Goal: Task Accomplishment & Management: Complete application form

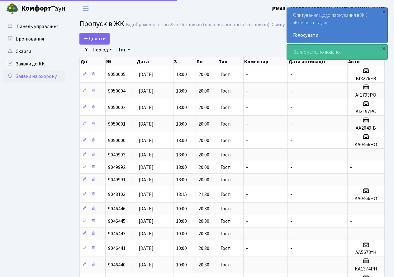
select select "25"
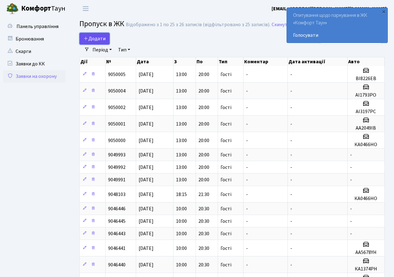
click at [92, 38] on span "Додати" at bounding box center [95, 38] width 22 height 7
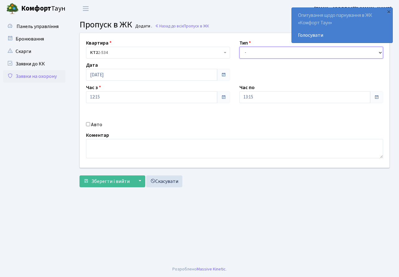
click at [246, 56] on select "- Доставка Таксі Гості Сервіс" at bounding box center [311, 53] width 144 height 12
select select "3"
click at [239, 47] on select "- Доставка Таксі Гості Сервіс" at bounding box center [311, 53] width 144 height 12
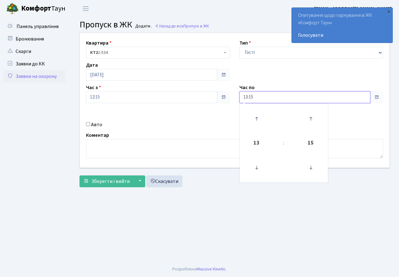
drag, startPoint x: 260, startPoint y: 94, endPoint x: 259, endPoint y: 119, distance: 24.6
click at [260, 95] on input "13:15" at bounding box center [304, 97] width 131 height 12
click at [259, 118] on icon at bounding box center [256, 118] width 17 height 17
click at [259, 117] on icon at bounding box center [256, 118] width 17 height 17
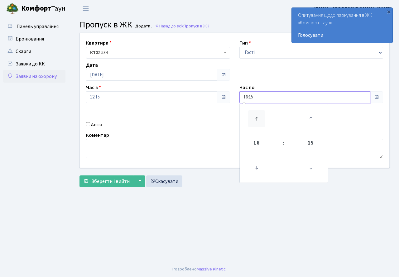
click at [259, 117] on icon at bounding box center [256, 118] width 17 height 17
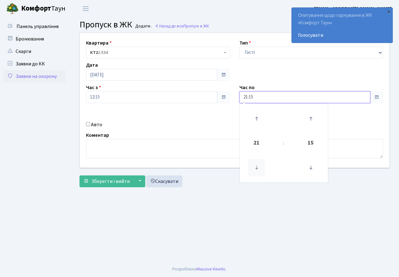
drag, startPoint x: 261, startPoint y: 166, endPoint x: 255, endPoint y: 164, distance: 6.0
click at [260, 166] on icon at bounding box center [256, 167] width 17 height 17
type input "20:15"
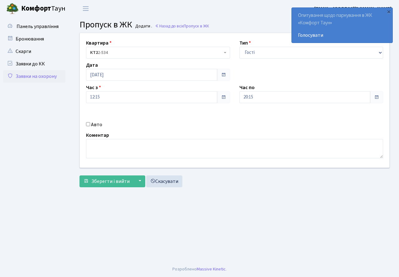
drag, startPoint x: 179, startPoint y: 135, endPoint x: 144, endPoint y: 156, distance: 40.8
click at [177, 137] on div "Коментар" at bounding box center [234, 144] width 306 height 27
click at [106, 182] on span "Зберегти і вийти" at bounding box center [110, 181] width 38 height 7
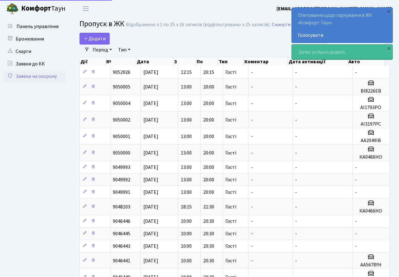
select select "25"
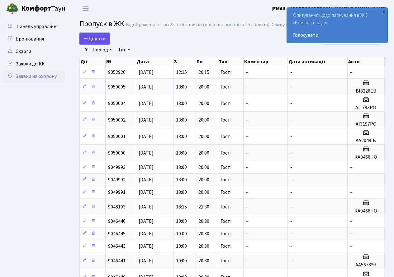
click at [97, 36] on span "Додати" at bounding box center [95, 38] width 22 height 7
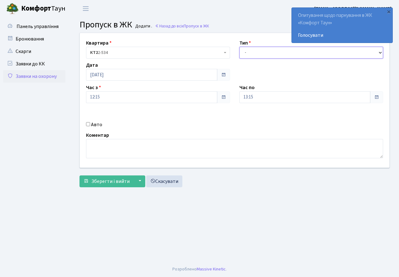
click at [258, 55] on select "- Доставка Таксі Гості Сервіс" at bounding box center [311, 53] width 144 height 12
select select "3"
click at [239, 47] on select "- Доставка Таксі Гості Сервіс" at bounding box center [311, 53] width 144 height 12
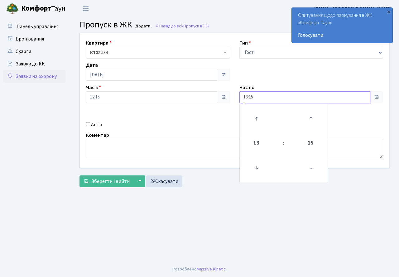
click at [263, 99] on input "13:15" at bounding box center [304, 97] width 131 height 12
click at [257, 112] on icon at bounding box center [256, 118] width 17 height 17
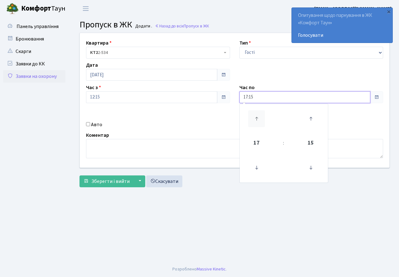
click at [257, 112] on icon at bounding box center [256, 118] width 17 height 17
type input "20:15"
click at [176, 127] on div "Авто" at bounding box center [157, 124] width 153 height 7
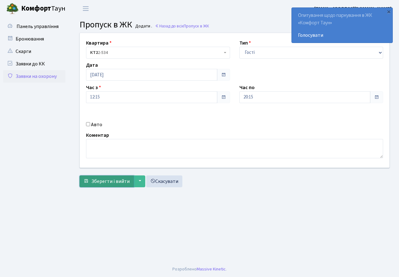
click at [102, 179] on span "Зберегти і вийти" at bounding box center [110, 181] width 38 height 7
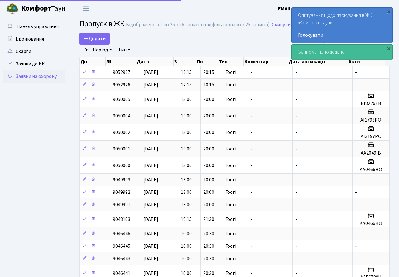
select select "25"
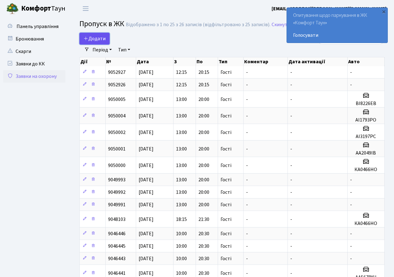
click at [89, 40] on span "Додати" at bounding box center [95, 38] width 22 height 7
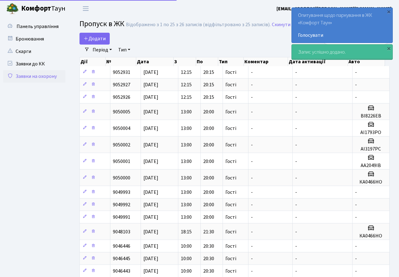
select select "25"
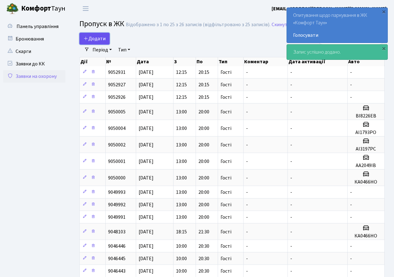
click at [94, 37] on span "Додати" at bounding box center [95, 38] width 22 height 7
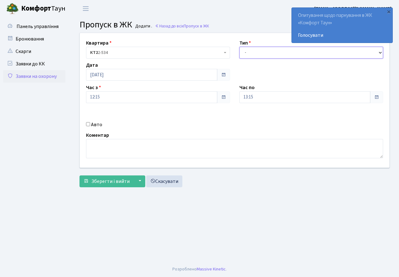
click at [255, 55] on select "- Доставка Таксі Гості Сервіс" at bounding box center [311, 53] width 144 height 12
select select "3"
click at [239, 47] on select "- Доставка Таксі Гості Сервіс" at bounding box center [311, 53] width 144 height 12
click at [231, 123] on div "Авто" at bounding box center [157, 124] width 153 height 7
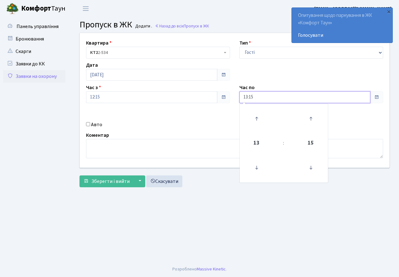
click at [258, 100] on input "13:15" at bounding box center [304, 97] width 131 height 12
click at [257, 114] on icon at bounding box center [256, 118] width 17 height 17
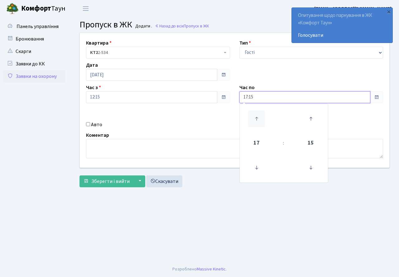
click at [257, 114] on icon at bounding box center [256, 118] width 17 height 17
click at [258, 162] on icon at bounding box center [256, 167] width 17 height 17
type input "19:15"
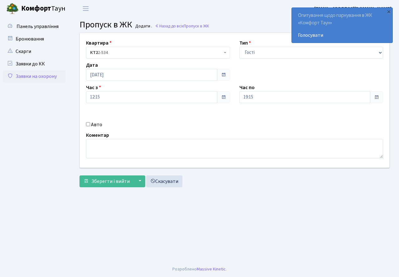
drag, startPoint x: 183, startPoint y: 127, endPoint x: 88, endPoint y: 111, distance: 96.7
click at [179, 128] on div "Авто" at bounding box center [157, 124] width 153 height 7
click at [88, 126] on input "Авто" at bounding box center [88, 124] width 4 height 4
checkbox input "true"
type input "КА3279СС"
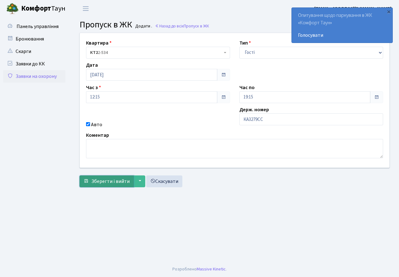
click at [109, 181] on span "Зберегти і вийти" at bounding box center [110, 181] width 38 height 7
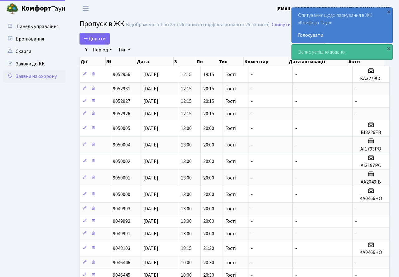
select select "25"
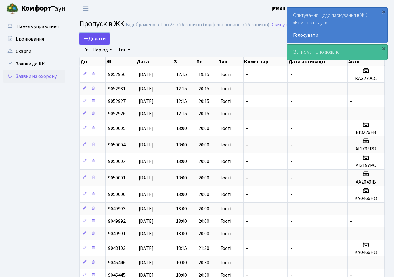
click at [96, 37] on span "Додати" at bounding box center [95, 38] width 22 height 7
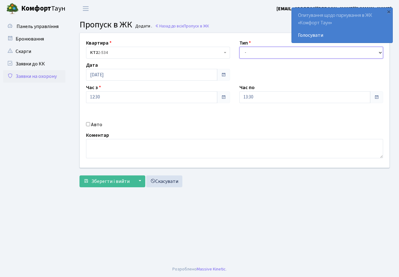
click at [251, 57] on select "- Доставка Таксі Гості Сервіс" at bounding box center [311, 53] width 144 height 12
select select "3"
click at [239, 47] on select "- Доставка Таксі Гості Сервіс" at bounding box center [311, 53] width 144 height 12
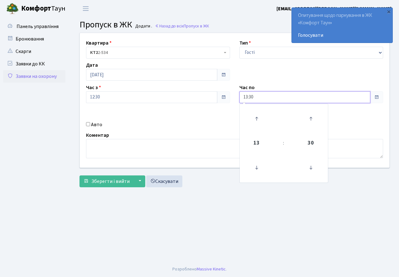
drag, startPoint x: 260, startPoint y: 94, endPoint x: 260, endPoint y: 114, distance: 19.3
click at [260, 96] on input "13:30" at bounding box center [304, 97] width 131 height 12
click at [257, 117] on icon at bounding box center [256, 118] width 17 height 17
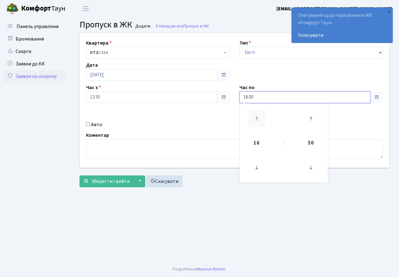
click at [257, 117] on icon at bounding box center [256, 118] width 17 height 17
type input "20:30"
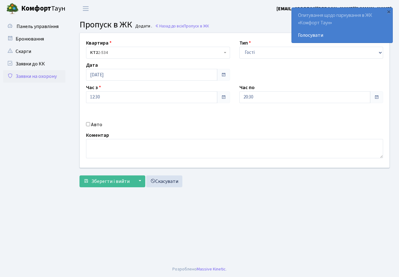
click at [200, 123] on div "Авто" at bounding box center [157, 124] width 153 height 7
click at [91, 124] on label "Авто" at bounding box center [96, 124] width 11 height 7
click at [90, 124] on input "Авто" at bounding box center [88, 124] width 4 height 4
checkbox input "true"
type input "АА5201ВВ"
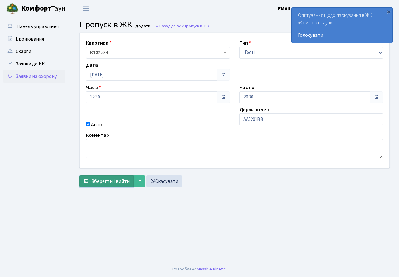
click at [99, 181] on span "Зберегти і вийти" at bounding box center [110, 181] width 38 height 7
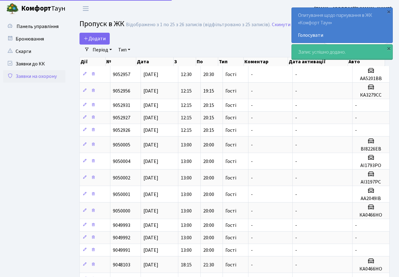
select select "25"
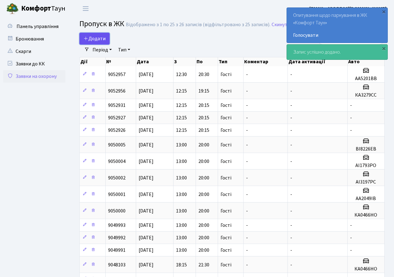
click at [104, 41] on span "Додати" at bounding box center [95, 38] width 22 height 7
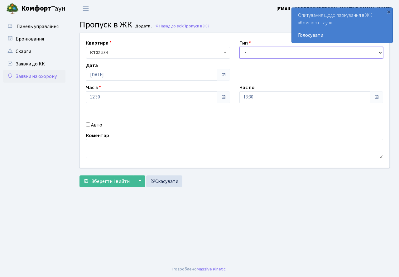
click at [244, 52] on select "- Доставка Таксі Гості Сервіс" at bounding box center [311, 53] width 144 height 12
select select "3"
click at [239, 47] on select "- Доставка Таксі Гості Сервіс" at bounding box center [311, 53] width 144 height 12
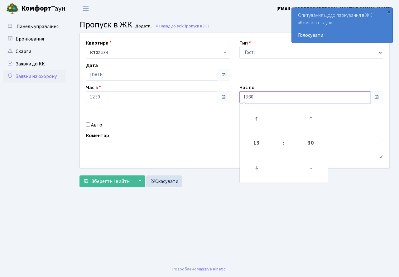
click at [264, 98] on input "13:30" at bounding box center [304, 97] width 131 height 12
click at [254, 115] on icon at bounding box center [256, 118] width 17 height 17
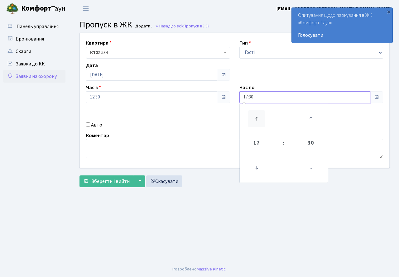
click at [254, 115] on icon at bounding box center [256, 118] width 17 height 17
type input "20:30"
click at [212, 119] on div "Квартира <b>КТ2</b>&nbsp;&nbsp;&nbsp;2-534 КТ2 2-534 Тип - Доставка Таксі Гості…" at bounding box center [234, 100] width 319 height 135
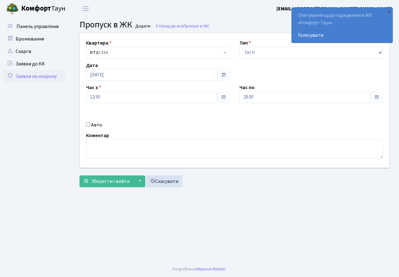
click at [89, 126] on input "Авто" at bounding box center [88, 124] width 4 height 4
checkbox input "true"
type input "АА5653АА"
click at [93, 184] on span "Зберегти і вийти" at bounding box center [110, 181] width 38 height 7
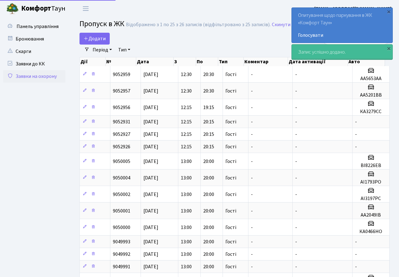
select select "25"
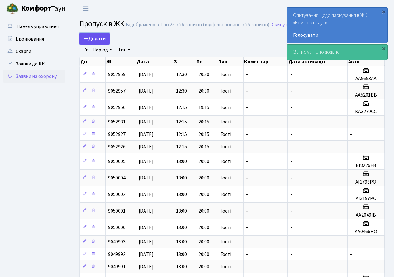
click at [94, 42] on link "Додати" at bounding box center [94, 39] width 30 height 12
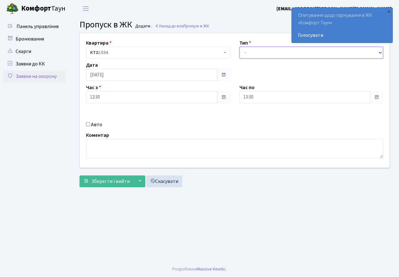
click at [248, 57] on select "- Доставка Таксі Гості Сервіс" at bounding box center [311, 53] width 144 height 12
select select "3"
click at [239, 47] on select "- Доставка Таксі Гості Сервіс" at bounding box center [311, 53] width 144 height 12
click at [256, 100] on input "13:30" at bounding box center [304, 97] width 131 height 12
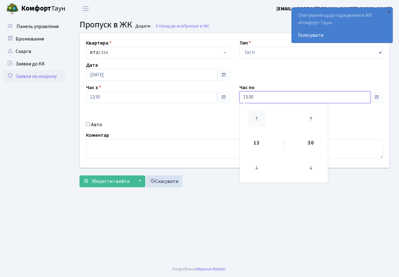
click at [257, 114] on icon at bounding box center [256, 118] width 17 height 17
click at [257, 113] on icon at bounding box center [256, 118] width 17 height 17
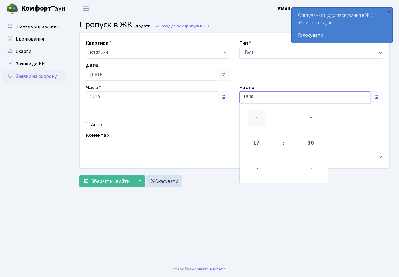
click at [257, 113] on icon at bounding box center [256, 118] width 17 height 17
type input "20:30"
click at [180, 116] on div "Квартира <b>КТ2</b>&nbsp;&nbsp;&nbsp;2-534 КТ2 2-534 Тип - Доставка Таксі Гості…" at bounding box center [234, 100] width 319 height 135
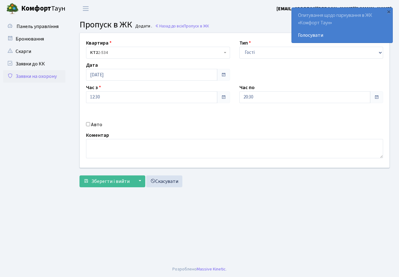
click at [88, 125] on input "Авто" at bounding box center [88, 124] width 4 height 4
checkbox input "true"
type input "КА1374РН"
click at [98, 180] on span "Зберегти і вийти" at bounding box center [110, 181] width 38 height 7
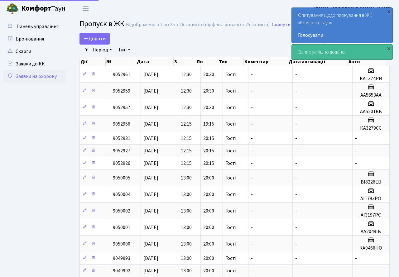
select select "25"
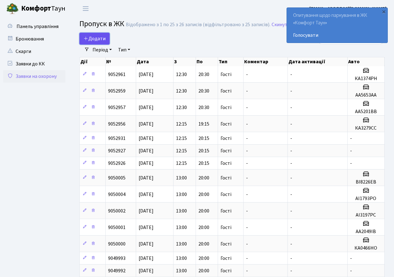
click at [98, 41] on span "Додати" at bounding box center [95, 38] width 22 height 7
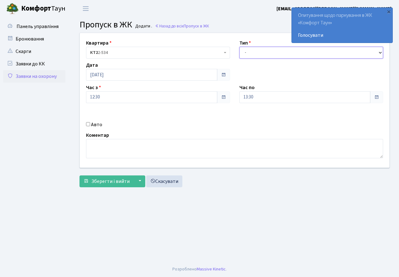
drag, startPoint x: 243, startPoint y: 55, endPoint x: 245, endPoint y: 58, distance: 3.4
click at [243, 55] on select "- Доставка Таксі Гості Сервіс" at bounding box center [311, 53] width 144 height 12
select select "3"
click at [239, 47] on select "- Доставка Таксі Гості Сервіс" at bounding box center [311, 53] width 144 height 12
click at [260, 98] on input "13:30" at bounding box center [304, 97] width 131 height 12
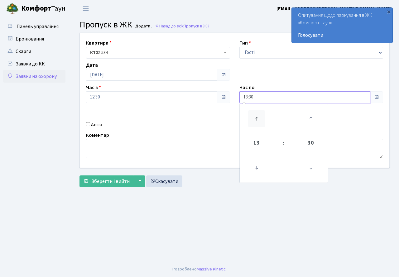
click at [256, 117] on icon at bounding box center [256, 118] width 17 height 17
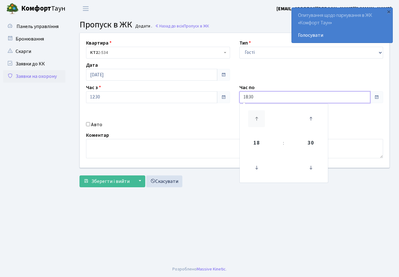
click at [256, 117] on icon at bounding box center [256, 118] width 17 height 17
type input "20:30"
click at [194, 116] on div "Квартира <b>КТ2</b>&nbsp;&nbsp;&nbsp;2-534 КТ2 2-534 Тип - Доставка Таксі Гості…" at bounding box center [234, 100] width 319 height 135
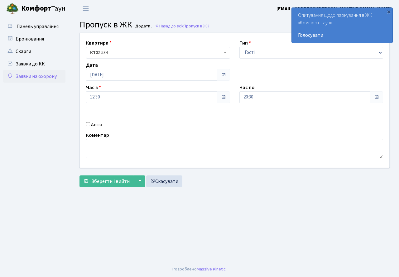
click at [88, 125] on input "Авто" at bounding box center [88, 124] width 4 height 4
checkbox input "true"
type input "АА5678YH"
click at [111, 183] on span "Зберегти і вийти" at bounding box center [110, 181] width 38 height 7
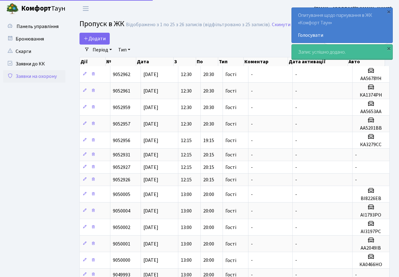
select select "25"
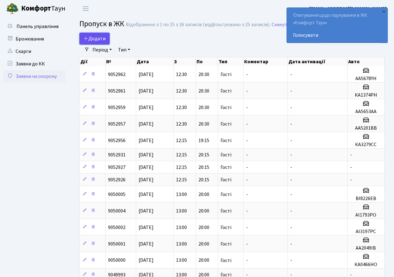
click at [100, 35] on span "Додати" at bounding box center [95, 38] width 22 height 7
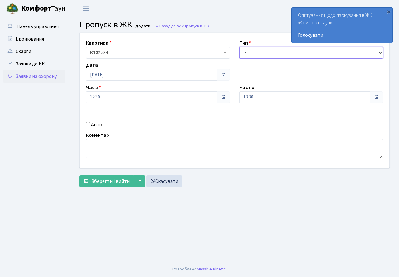
drag, startPoint x: 254, startPoint y: 52, endPoint x: 256, endPoint y: 57, distance: 4.9
click at [254, 54] on select "- Доставка Таксі Гості Сервіс" at bounding box center [311, 53] width 144 height 12
select select "3"
click at [239, 47] on select "- Доставка Таксі Гості Сервіс" at bounding box center [311, 53] width 144 height 12
click at [258, 98] on input "13:30" at bounding box center [304, 97] width 131 height 12
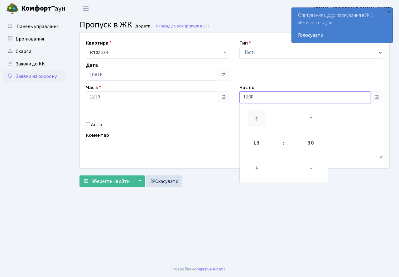
click at [258, 115] on icon at bounding box center [256, 118] width 17 height 17
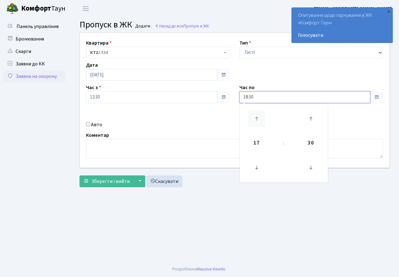
click at [258, 115] on icon at bounding box center [256, 118] width 17 height 17
type input "20:30"
drag, startPoint x: 189, startPoint y: 121, endPoint x: 165, endPoint y: 126, distance: 25.1
click at [189, 121] on div "Авто" at bounding box center [157, 124] width 153 height 7
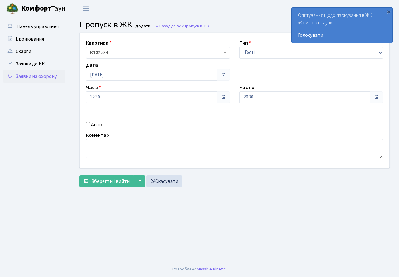
click at [88, 125] on input "Авто" at bounding box center [88, 124] width 4 height 4
checkbox input "true"
type input "КА1183ЕЕ"
click at [107, 182] on span "Зберегти і вийти" at bounding box center [110, 181] width 38 height 7
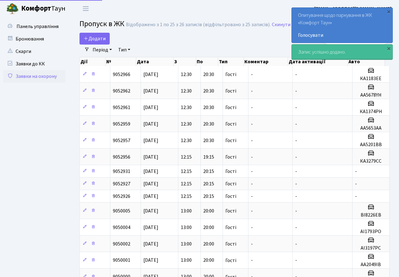
select select "25"
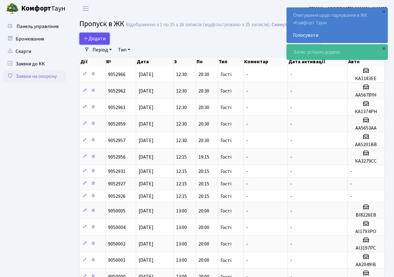
click at [95, 37] on span "Додати" at bounding box center [95, 38] width 22 height 7
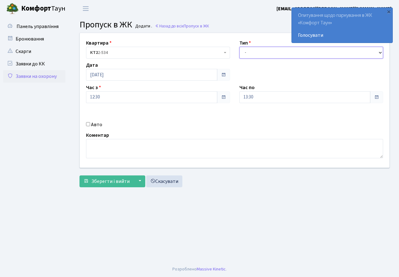
drag, startPoint x: 253, startPoint y: 53, endPoint x: 254, endPoint y: 58, distance: 5.0
click at [253, 53] on select "- Доставка Таксі Гості Сервіс" at bounding box center [311, 53] width 144 height 12
select select "3"
click at [239, 47] on select "- Доставка Таксі Гості Сервіс" at bounding box center [311, 53] width 144 height 12
click at [261, 99] on input "13:30" at bounding box center [304, 97] width 131 height 12
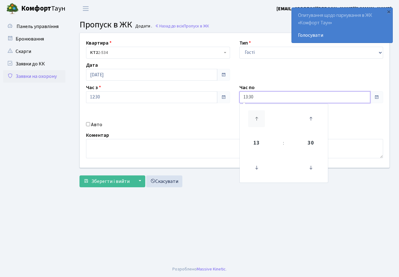
click at [251, 112] on icon at bounding box center [256, 118] width 17 height 17
click at [252, 112] on icon at bounding box center [256, 118] width 17 height 17
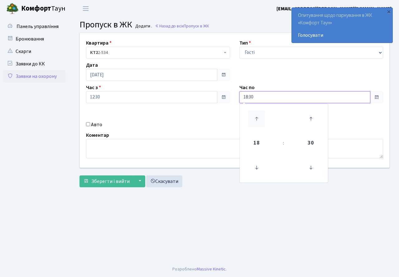
click at [252, 112] on icon at bounding box center [256, 118] width 17 height 17
type input "20:30"
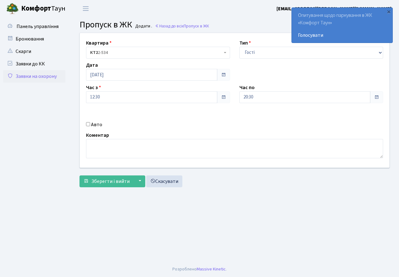
drag, startPoint x: 177, startPoint y: 130, endPoint x: 102, endPoint y: 129, distance: 75.1
click at [172, 131] on div "Квартира <b>КТ2</b>&nbsp;&nbsp;&nbsp;2-534 КТ2 2-534 Тип - Доставка Таксі Гості…" at bounding box center [234, 100] width 319 height 135
click at [90, 124] on input "Авто" at bounding box center [88, 124] width 4 height 4
checkbox input "true"
type input "у"
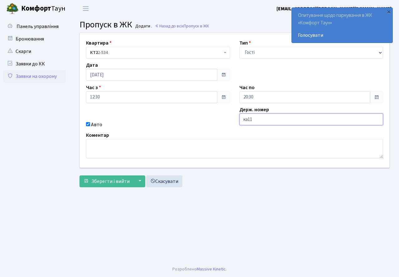
type input "КА1183ІВ"
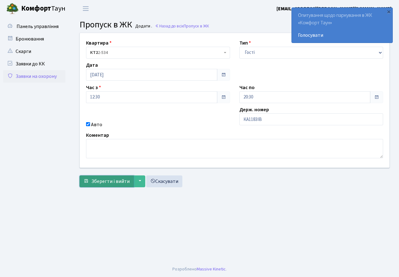
click at [110, 181] on span "Зберегти і вийти" at bounding box center [110, 181] width 38 height 7
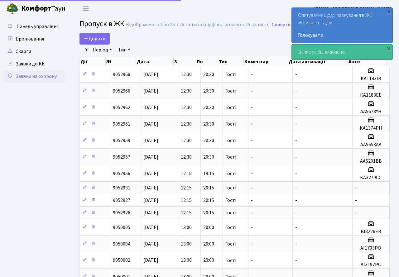
select select "25"
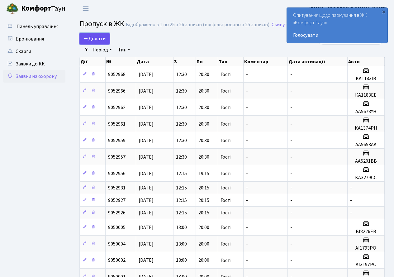
click at [93, 36] on span "Додати" at bounding box center [95, 38] width 22 height 7
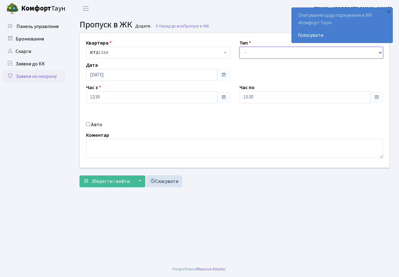
click at [251, 54] on select "- Доставка Таксі Гості Сервіс" at bounding box center [311, 53] width 144 height 12
select select "3"
click at [239, 47] on select "- Доставка Таксі Гості Сервіс" at bounding box center [311, 53] width 144 height 12
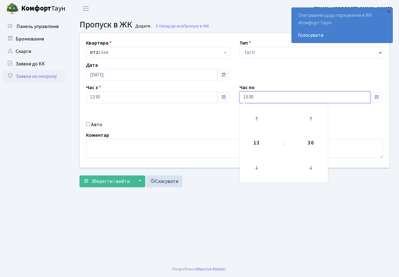
click at [260, 98] on input "13:30" at bounding box center [304, 97] width 131 height 12
click at [254, 115] on icon at bounding box center [256, 118] width 17 height 17
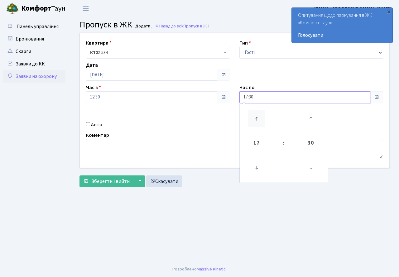
click at [254, 115] on icon at bounding box center [256, 118] width 17 height 17
type input "20:30"
drag, startPoint x: 205, startPoint y: 121, endPoint x: 189, endPoint y: 125, distance: 16.1
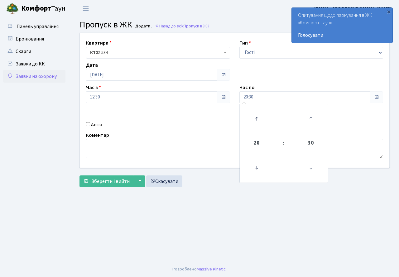
click at [205, 121] on div "Авто" at bounding box center [157, 124] width 153 height 7
click at [89, 124] on input "Авто" at bounding box center [88, 124] width 4 height 4
checkbox input "true"
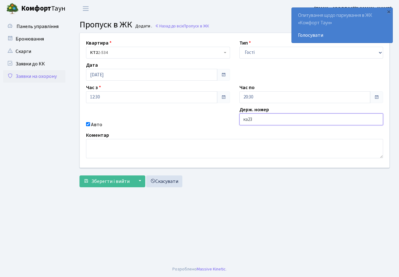
type input "КА2392МС"
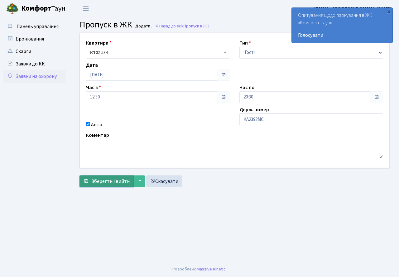
click at [104, 180] on span "Зберегти і вийти" at bounding box center [110, 181] width 38 height 7
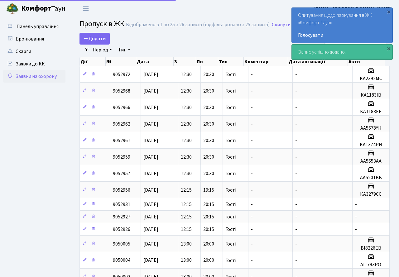
select select "25"
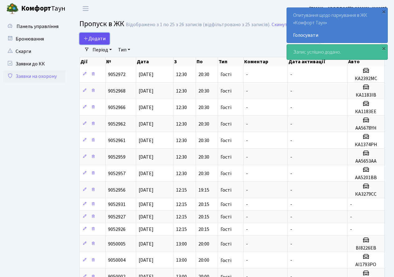
click at [98, 37] on span "Додати" at bounding box center [95, 38] width 22 height 7
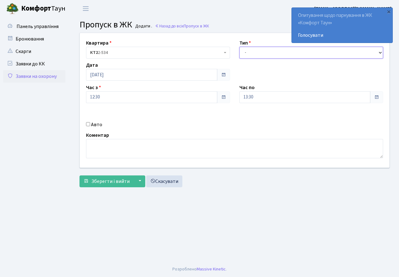
drag, startPoint x: 254, startPoint y: 53, endPoint x: 254, endPoint y: 57, distance: 4.1
click at [254, 53] on select "- Доставка Таксі Гості Сервіс" at bounding box center [311, 53] width 144 height 12
select select "3"
click at [239, 47] on select "- Доставка Таксі Гості Сервіс" at bounding box center [311, 53] width 144 height 12
click at [258, 97] on input "13:30" at bounding box center [304, 97] width 131 height 12
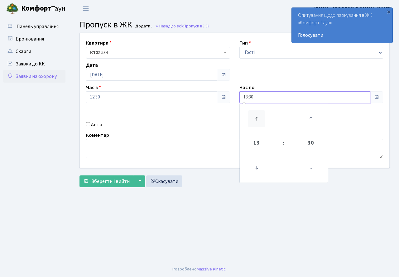
click at [256, 115] on icon at bounding box center [256, 118] width 17 height 17
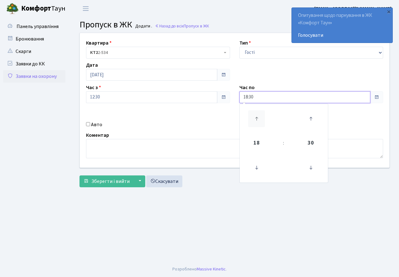
click at [256, 115] on icon at bounding box center [256, 118] width 17 height 17
type input "20:30"
click at [189, 121] on div "Авто" at bounding box center [157, 124] width 153 height 7
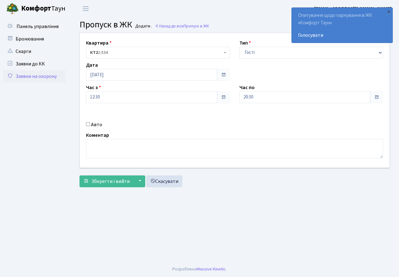
click at [88, 123] on input "Авто" at bounding box center [88, 124] width 4 height 4
checkbox input "true"
type input "КА6725АО"
click at [105, 183] on span "Зберегти і вийти" at bounding box center [110, 181] width 38 height 7
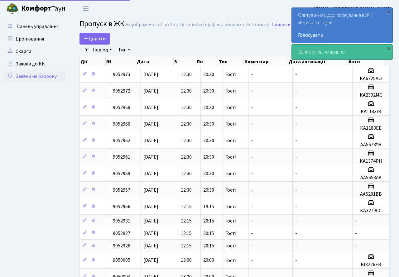
select select "25"
